Goal: Contribute content: Contribute content

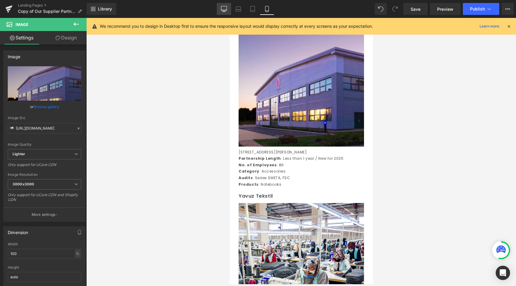
click at [224, 5] on link "Desktop" at bounding box center [224, 9] width 14 height 12
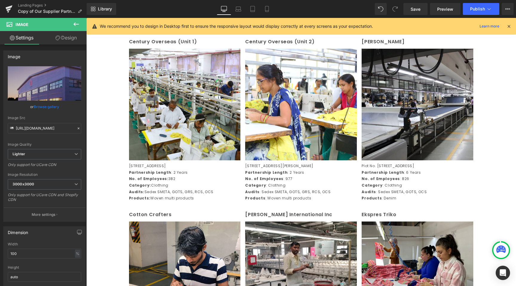
scroll to position [273, 0]
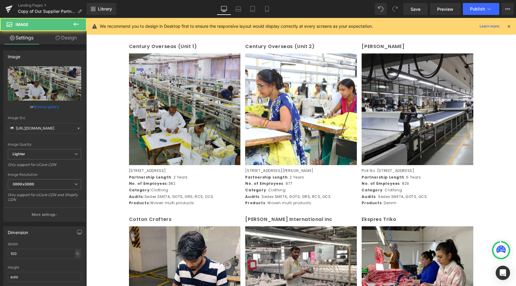
click at [152, 117] on img at bounding box center [185, 109] width 112 height 112
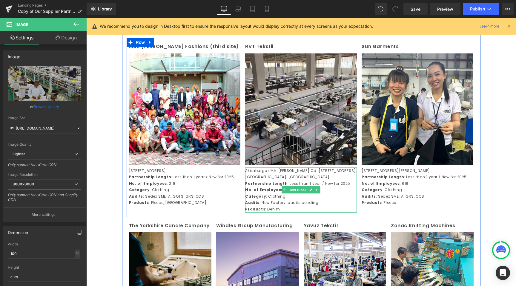
scroll to position [1163, 0]
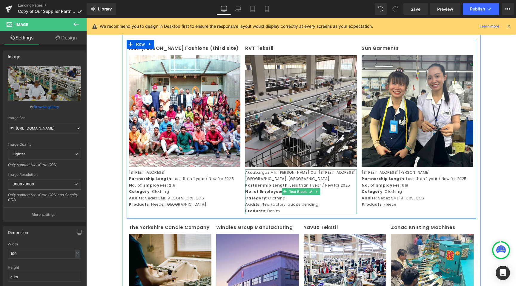
click at [261, 182] on p "Akcaburgaz Mh. [PERSON_NAME] Cd. [STREET_ADDRESS]. [GEOGRAPHIC_DATA], [GEOGRAPH…" at bounding box center [301, 175] width 112 height 13
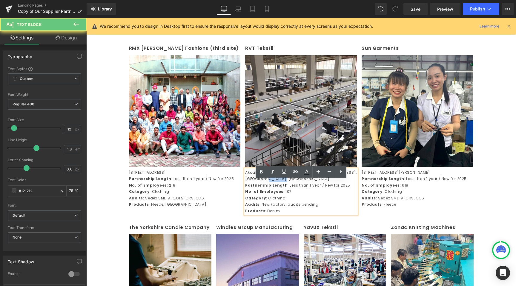
click at [261, 182] on p "Akcaburgaz Mh. [PERSON_NAME] Cd. [STREET_ADDRESS]. [GEOGRAPHIC_DATA], [GEOGRAPH…" at bounding box center [301, 175] width 112 height 13
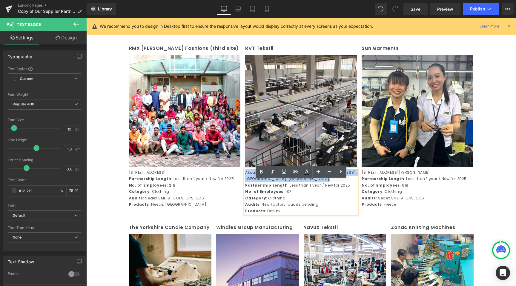
copy p "Akcaburgaz Mh. [PERSON_NAME] Cd. [STREET_ADDRESS]. [GEOGRAPHIC_DATA], [GEOGRAPH…"
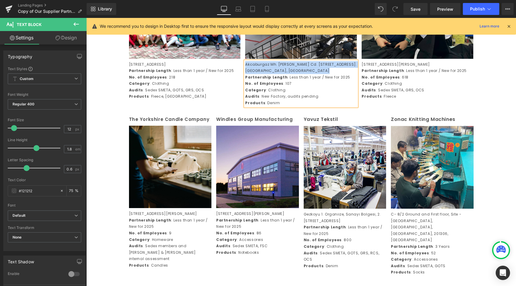
scroll to position [1271, 0]
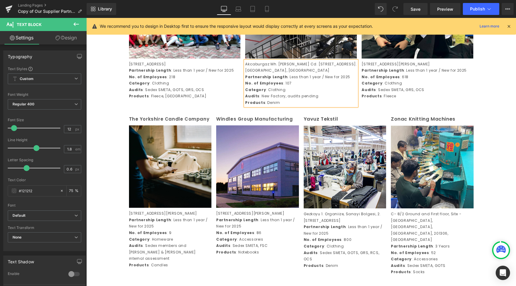
click at [288, 99] on p "Audits : New Factory, audits pending" at bounding box center [301, 96] width 112 height 7
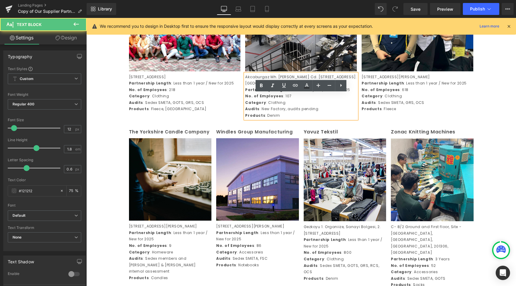
scroll to position [1259, 0]
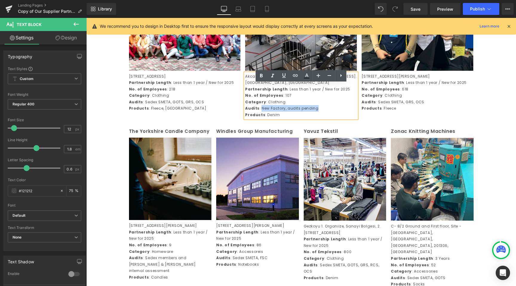
drag, startPoint x: 318, startPoint y: 120, endPoint x: 261, endPoint y: 118, distance: 57.4
click at [261, 112] on p "Audits : New Factory, audits pending" at bounding box center [301, 108] width 112 height 7
copy p "New Factory, audits pending"
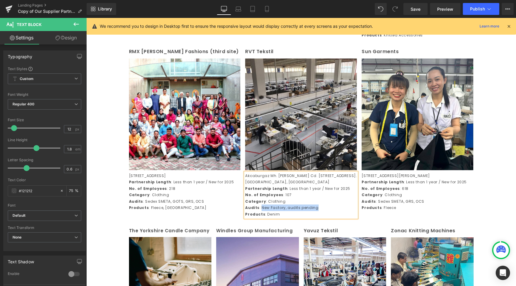
scroll to position [1161, 0]
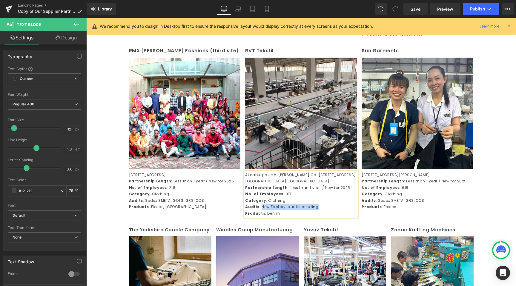
copy p "New Factory, audits pending"
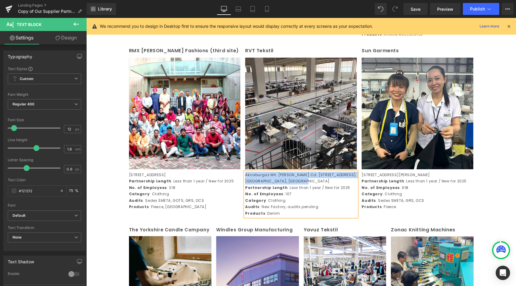
drag, startPoint x: 288, startPoint y: 192, endPoint x: 246, endPoint y: 185, distance: 42.1
click at [246, 185] on p "Akcaburgaz Mh. [PERSON_NAME] Cd. [STREET_ADDRESS]. [GEOGRAPHIC_DATA], [GEOGRAPH…" at bounding box center [301, 178] width 112 height 13
copy p "Akcaburgaz Mh. [PERSON_NAME] Cd. [STREET_ADDRESS]. [GEOGRAPHIC_DATA], [GEOGRAPH…"
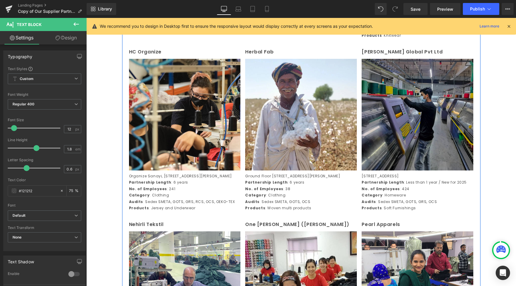
scroll to position [616, 0]
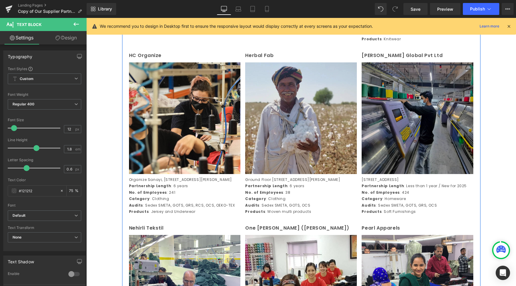
click at [314, 119] on img at bounding box center [301, 118] width 112 height 112
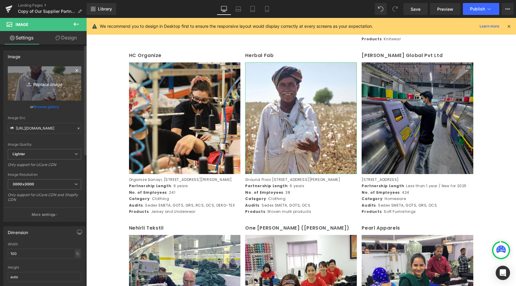
click at [38, 86] on icon "Replace Image" at bounding box center [45, 83] width 48 height 7
click at [65, 85] on icon "Replace Image" at bounding box center [45, 83] width 48 height 7
type input "C:\fakepath\HERBAL-2 2.jpg"
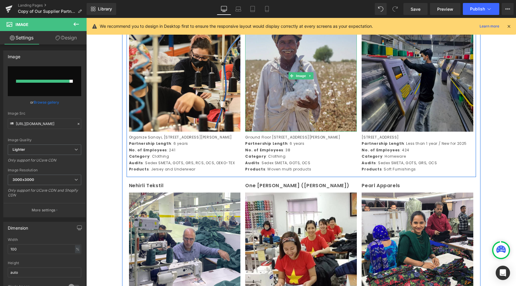
scroll to position [652, 0]
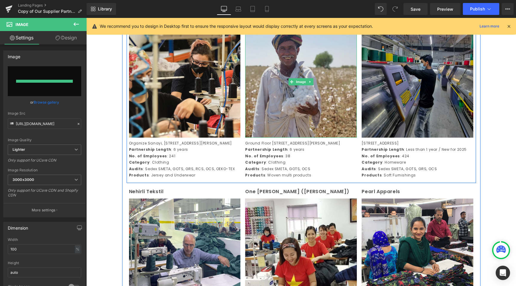
type input "[URL][DOMAIN_NAME]"
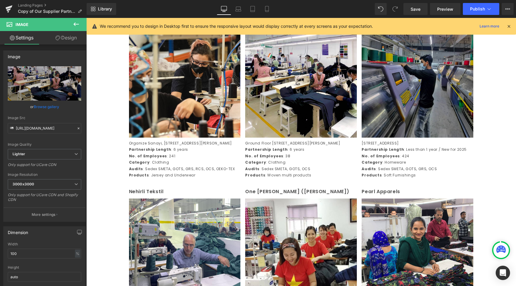
click at [258, 2] on div "Library Desktop Desktop Laptop Tablet Mobile Save Preview Publish Scheduled Vie…" at bounding box center [302, 9] width 430 height 18
click at [253, 7] on icon at bounding box center [253, 9] width 6 height 6
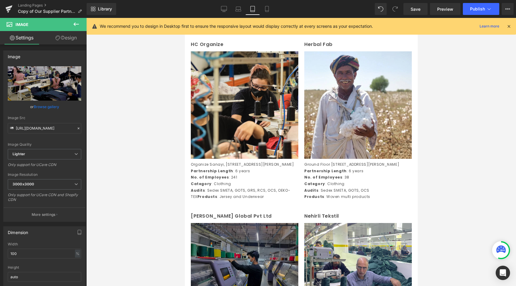
scroll to position [665, 0]
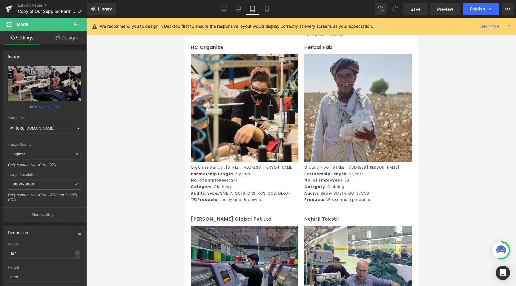
click at [382, 120] on img at bounding box center [358, 108] width 108 height 108
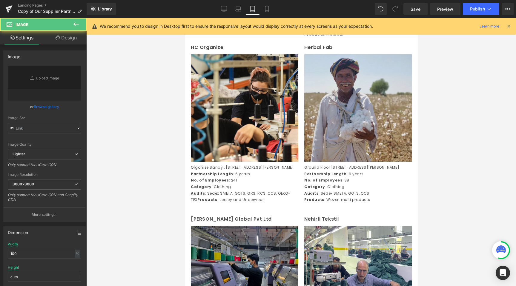
type input "[URL][DOMAIN_NAME]"
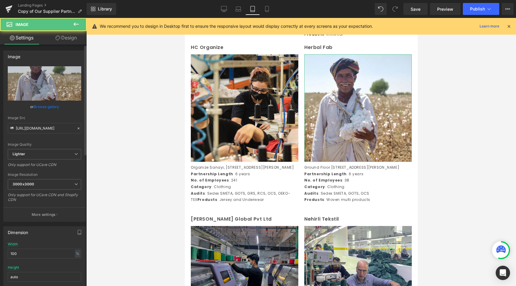
click at [47, 113] on div "Image Quality Lighter Lightest Lighter Lighter Lightest Only support for UCare …" at bounding box center [44, 107] width 73 height 83
click at [47, 108] on link "Browse gallery" at bounding box center [46, 107] width 25 height 10
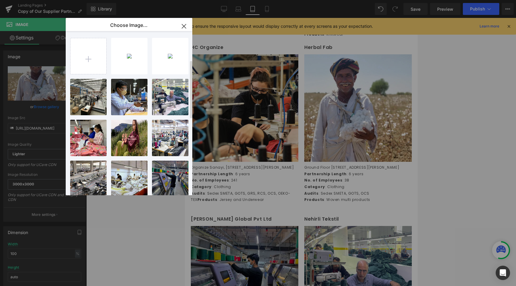
scroll to position [0, 0]
click at [97, 58] on input "file" at bounding box center [89, 56] width 36 height 36
type input "C:\fakepath\HERBAL-2 2.jpg"
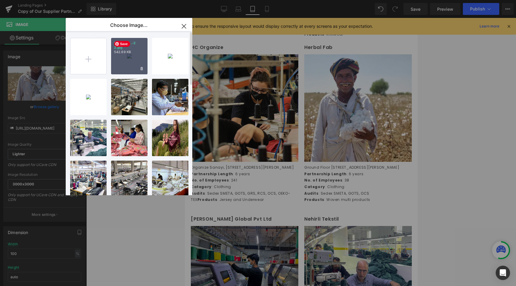
click at [134, 54] on p "542.69 KB" at bounding box center [129, 52] width 30 height 4
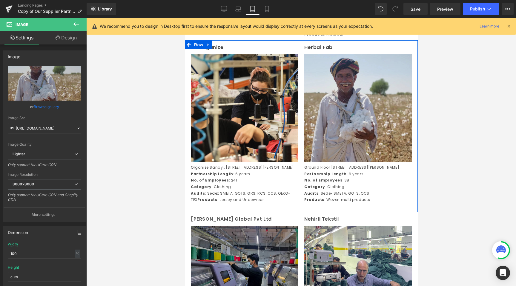
click at [349, 161] on img at bounding box center [358, 108] width 108 height 108
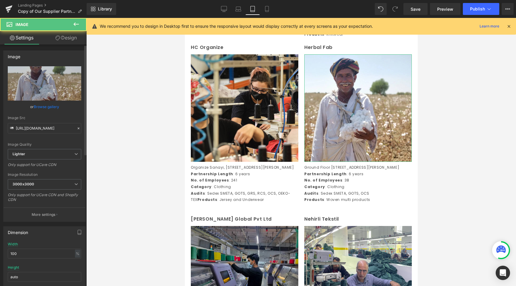
click at [45, 110] on link "Browse gallery" at bounding box center [46, 107] width 25 height 10
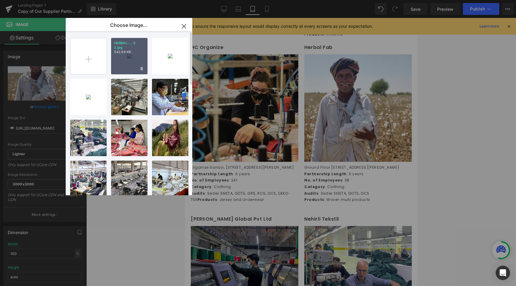
click at [126, 54] on p "542.69 KB" at bounding box center [129, 52] width 30 height 4
type input "[URL][DOMAIN_NAME]"
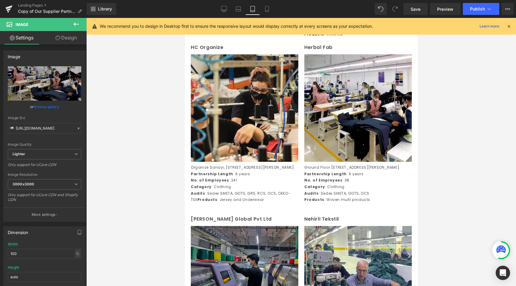
click at [140, 186] on div at bounding box center [301, 152] width 430 height 268
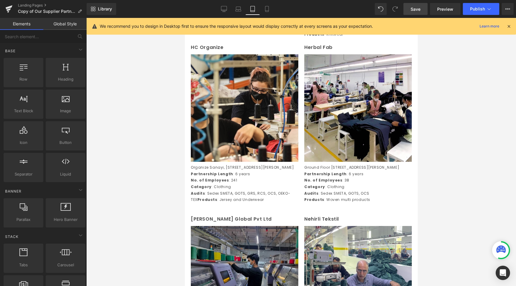
click at [413, 5] on link "Save" at bounding box center [416, 9] width 24 height 12
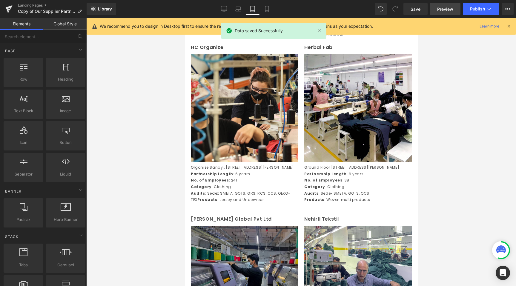
click at [443, 11] on span "Preview" at bounding box center [445, 9] width 16 height 6
